Goal: Understand process/instructions

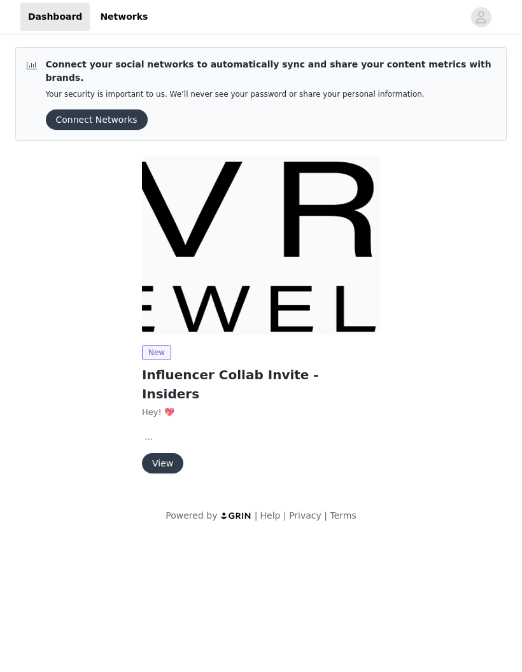
click at [166, 453] on button "View" at bounding box center [162, 463] width 41 height 20
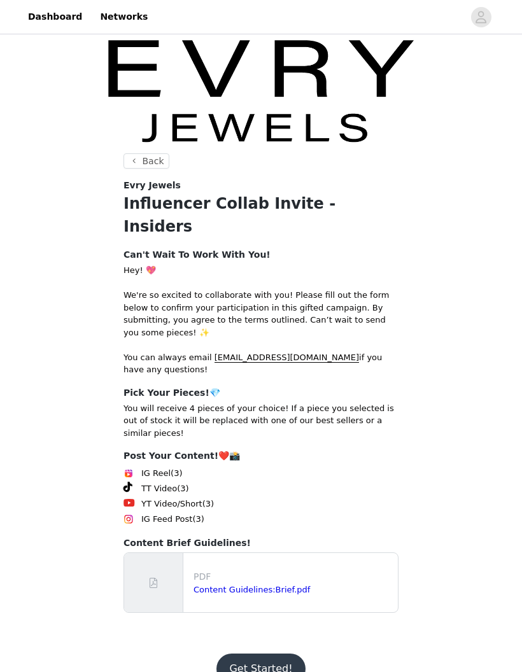
scroll to position [1, 0]
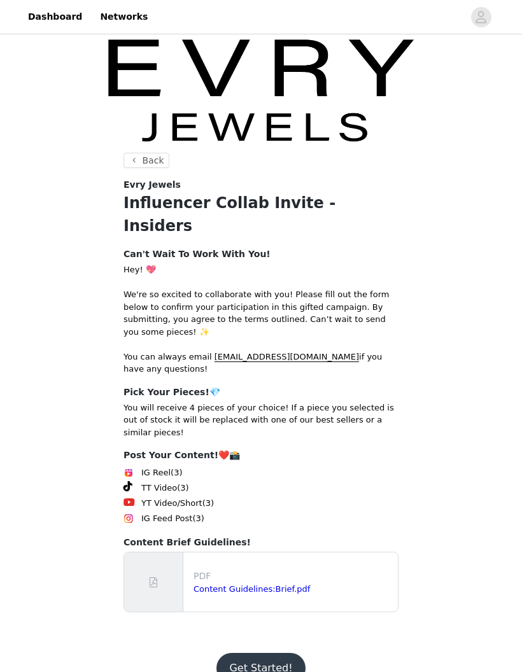
click at [305, 570] on p "PDF" at bounding box center [293, 576] width 199 height 13
click at [281, 653] on button "Get Started!" at bounding box center [260, 668] width 88 height 31
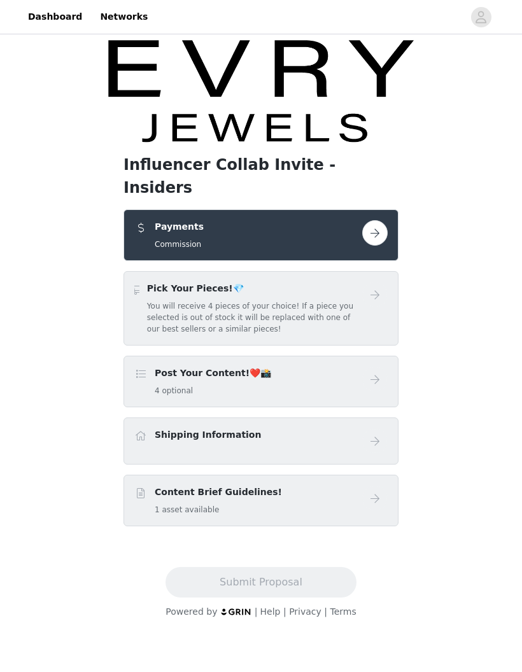
click at [375, 220] on button "button" at bounding box center [374, 232] width 25 height 25
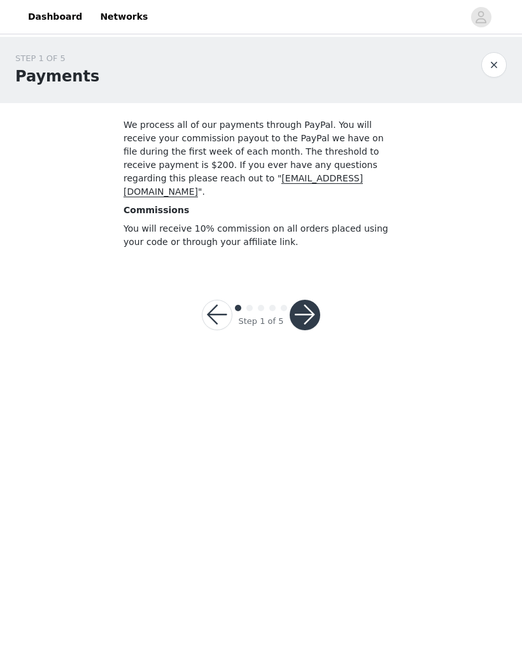
click at [315, 304] on button "button" at bounding box center [305, 315] width 31 height 31
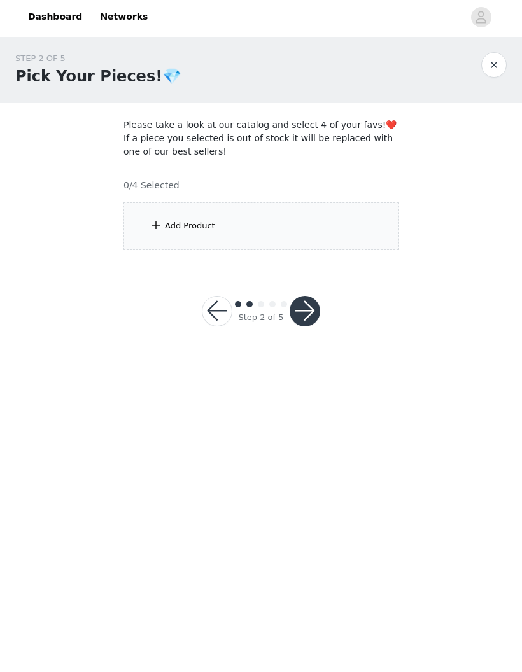
click at [317, 308] on button "button" at bounding box center [305, 311] width 31 height 31
